Goal: Entertainment & Leisure: Consume media (video, audio)

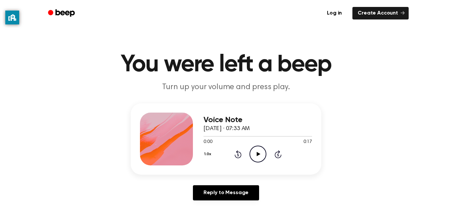
click at [255, 157] on icon "Play Audio" at bounding box center [257, 154] width 17 height 17
click at [249, 160] on icon "Play Audio" at bounding box center [257, 154] width 17 height 17
click at [264, 151] on icon "Play Audio" at bounding box center [257, 154] width 17 height 17
click at [278, 155] on icon at bounding box center [278, 155] width 2 height 3
click at [262, 159] on icon "Play Audio" at bounding box center [257, 154] width 17 height 17
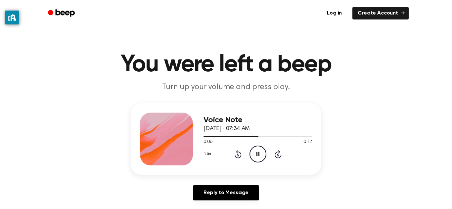
click at [208, 139] on div at bounding box center [257, 136] width 109 height 5
click at [263, 156] on icon "Play Audio" at bounding box center [257, 154] width 17 height 17
click at [258, 160] on icon "Play Audio" at bounding box center [257, 154] width 17 height 17
click at [264, 151] on icon "Play Audio" at bounding box center [257, 154] width 17 height 17
click at [265, 160] on icon "Play Audio" at bounding box center [257, 154] width 17 height 17
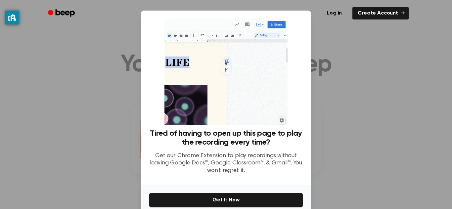
click at [365, 103] on div at bounding box center [226, 104] width 452 height 209
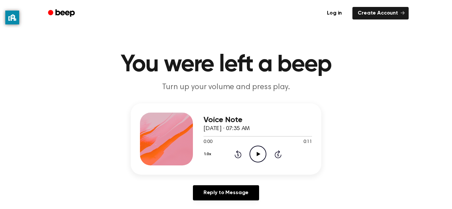
click at [254, 156] on icon "Play Audio" at bounding box center [257, 154] width 17 height 17
click at [257, 153] on icon at bounding box center [258, 154] width 4 height 4
click at [258, 155] on icon at bounding box center [258, 154] width 4 height 4
click at [254, 157] on icon "Play Audio" at bounding box center [257, 154] width 17 height 17
click at [257, 154] on icon at bounding box center [258, 154] width 4 height 4
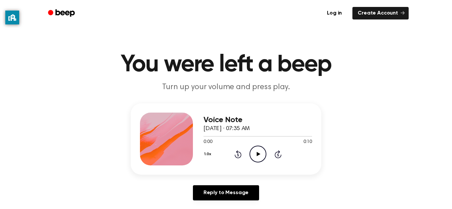
click at [256, 154] on icon "Play Audio" at bounding box center [257, 154] width 17 height 17
click at [255, 155] on icon "Play Audio" at bounding box center [257, 154] width 17 height 17
click at [259, 157] on icon "Play Audio" at bounding box center [257, 154] width 17 height 17
click icon "Play Audio"
click at [257, 153] on icon at bounding box center [258, 154] width 4 height 4
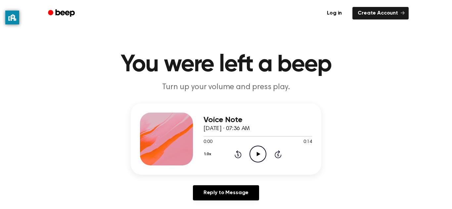
click at [257, 151] on icon "Play Audio" at bounding box center [257, 154] width 17 height 17
click at [254, 156] on icon "Play Audio" at bounding box center [257, 154] width 17 height 17
click at [255, 155] on icon "Play Audio" at bounding box center [257, 154] width 17 height 17
click at [259, 157] on icon "Play Audio" at bounding box center [257, 154] width 17 height 17
click at [256, 154] on icon "Play Audio" at bounding box center [257, 154] width 17 height 17
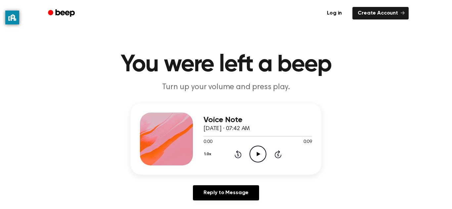
click at [257, 154] on icon at bounding box center [258, 154] width 4 height 4
click at [259, 146] on circle at bounding box center [258, 154] width 16 height 16
click at [257, 154] on icon at bounding box center [258, 154] width 4 height 4
click at [259, 154] on icon at bounding box center [258, 154] width 4 height 4
click at [256, 147] on icon "Play Audio" at bounding box center [257, 154] width 17 height 17
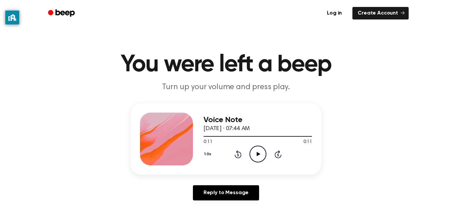
click at [266, 139] on div at bounding box center [257, 136] width 109 height 5
click at [258, 160] on icon "Play Audio" at bounding box center [257, 154] width 17 height 17
click at [266, 154] on circle at bounding box center [258, 154] width 16 height 16
click at [277, 158] on icon at bounding box center [278, 155] width 7 height 8
click at [252, 147] on icon "Play Audio" at bounding box center [257, 154] width 17 height 17
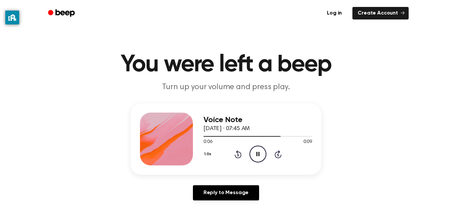
click at [212, 136] on div at bounding box center [257, 136] width 109 height 5
click at [259, 154] on icon at bounding box center [258, 154] width 4 height 4
click at [250, 154] on icon "Play Audio" at bounding box center [257, 154] width 17 height 17
click at [258, 162] on circle at bounding box center [258, 154] width 16 height 16
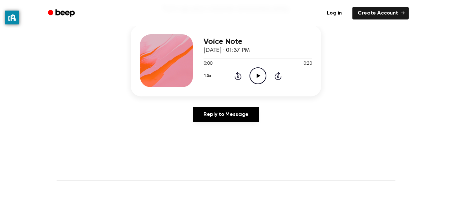
click at [266, 73] on div "1.0x Rewind 5 seconds Play Audio Skip 5 seconds" at bounding box center [257, 75] width 109 height 17
click at [262, 75] on icon "Play Audio" at bounding box center [257, 75] width 17 height 17
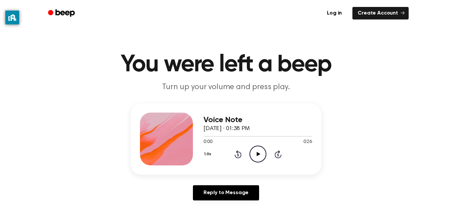
click at [261, 159] on icon "Play Audio" at bounding box center [257, 154] width 17 height 17
click at [251, 155] on icon "Play Audio" at bounding box center [257, 154] width 17 height 17
click at [229, 134] on div at bounding box center [257, 136] width 109 height 5
click at [205, 134] on div at bounding box center [257, 136] width 109 height 5
click at [207, 137] on div at bounding box center [229, 136] width 52 height 1
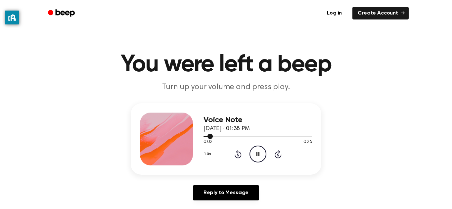
click at [253, 161] on circle at bounding box center [258, 154] width 16 height 16
click at [264, 159] on circle at bounding box center [258, 154] width 16 height 16
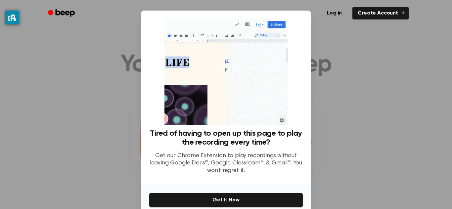
click at [347, 122] on div at bounding box center [226, 104] width 452 height 209
click at [354, 110] on div at bounding box center [226, 104] width 452 height 209
click at [354, 108] on div at bounding box center [226, 104] width 452 height 209
click at [352, 116] on div at bounding box center [226, 104] width 452 height 209
click at [358, 116] on div at bounding box center [226, 104] width 452 height 209
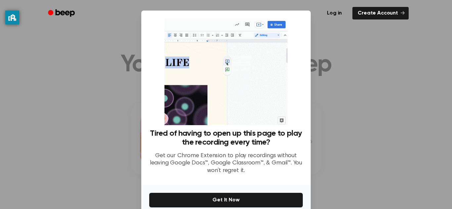
click at [349, 117] on div at bounding box center [226, 104] width 452 height 209
click at [345, 110] on div at bounding box center [226, 104] width 452 height 209
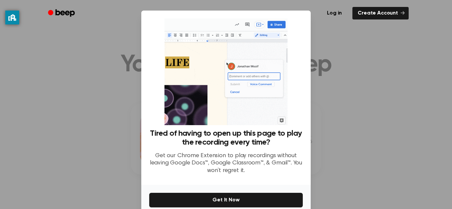
click at [342, 99] on div at bounding box center [226, 104] width 452 height 209
click at [339, 94] on div at bounding box center [226, 104] width 452 height 209
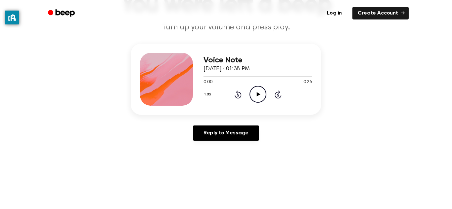
click at [259, 96] on icon "Play Audio" at bounding box center [257, 94] width 17 height 17
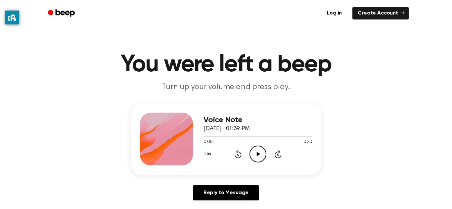
click at [256, 156] on icon "Play Audio" at bounding box center [257, 154] width 17 height 17
click at [255, 152] on icon "Play Audio" at bounding box center [257, 154] width 17 height 17
click at [257, 156] on icon "Play Audio" at bounding box center [257, 154] width 17 height 17
click at [257, 153] on icon at bounding box center [258, 154] width 4 height 4
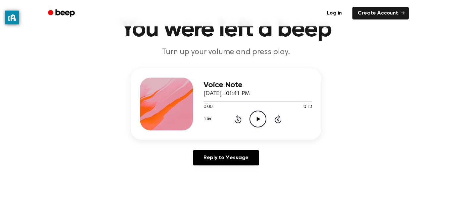
click at [261, 118] on icon "Play Audio" at bounding box center [257, 119] width 17 height 17
click at [261, 141] on div "Voice Note September 24, 2025 · 01:41 PM 0:12 0:13 Your browser does not suppor…" at bounding box center [226, 119] width 436 height 103
click at [259, 121] on icon "Play Audio" at bounding box center [257, 119] width 17 height 17
click at [259, 122] on icon "Pause Audio" at bounding box center [257, 119] width 17 height 17
click at [258, 122] on icon "Play Audio" at bounding box center [257, 119] width 17 height 17
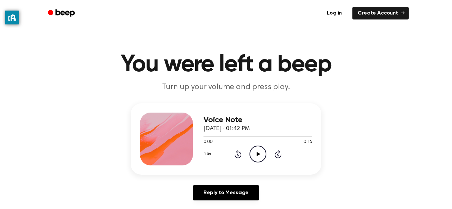
click at [261, 154] on icon "Play Audio" at bounding box center [257, 154] width 17 height 17
click at [261, 154] on icon "Pause Audio" at bounding box center [257, 154] width 17 height 17
click at [261, 154] on icon "Play Audio" at bounding box center [257, 154] width 17 height 17
click at [209, 139] on div at bounding box center [257, 136] width 109 height 5
click at [250, 149] on icon "Play Audio" at bounding box center [257, 154] width 17 height 17
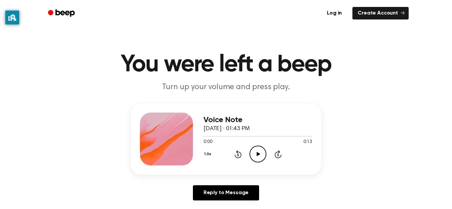
click at [255, 154] on icon "Play Audio" at bounding box center [257, 154] width 17 height 17
click at [204, 142] on span "0:11" at bounding box center [207, 142] width 9 height 7
click at [203, 135] on div at bounding box center [257, 136] width 109 height 5
click at [257, 158] on icon "Play Audio" at bounding box center [257, 154] width 17 height 17
